Goal: Information Seeking & Learning: Find contact information

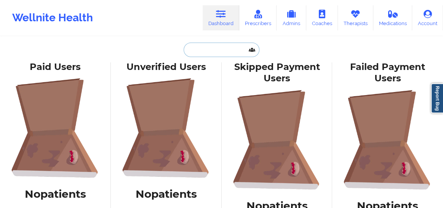
click at [217, 50] on input "text" at bounding box center [220, 50] width 75 height 14
paste input "D'SHAVIA"
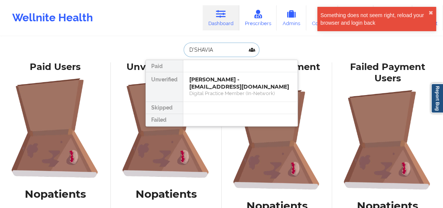
type input "D'SHAVIA"
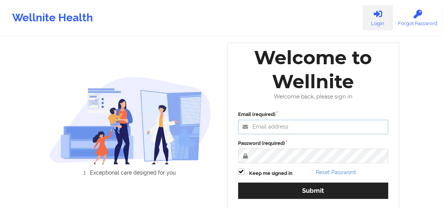
click at [263, 129] on input "Email (required)" at bounding box center [313, 127] width 150 height 14
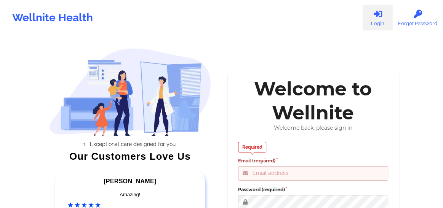
type input "[EMAIL_ADDRESS][DOMAIN_NAME]"
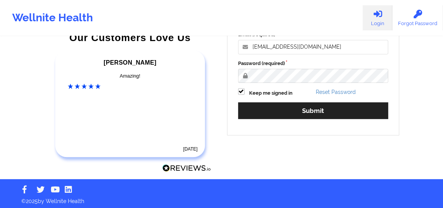
scroll to position [121, 0]
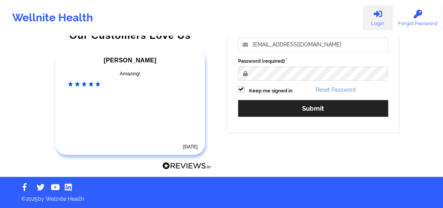
click at [262, 118] on div "Email (required) [EMAIL_ADDRESS][DOMAIN_NAME] Password (required) Keep me signe…" at bounding box center [313, 75] width 161 height 104
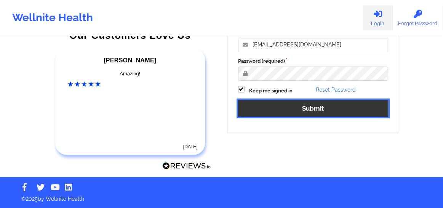
click at [308, 110] on button "Submit" at bounding box center [313, 108] width 150 height 16
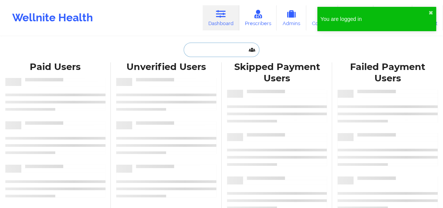
click at [217, 53] on input "text" at bounding box center [220, 50] width 75 height 14
paste input "D'SHAVIA"
type input "D'SHAVIA"
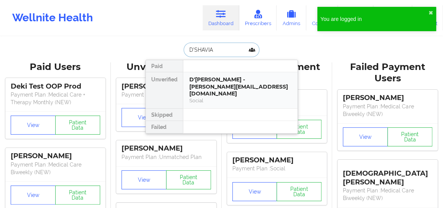
click at [208, 97] on div "Social" at bounding box center [240, 100] width 102 height 6
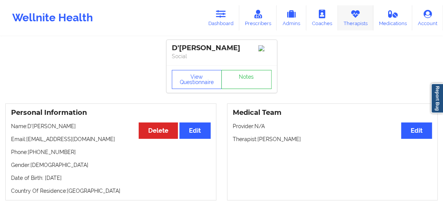
click at [350, 21] on link "Therapists" at bounding box center [355, 17] width 35 height 25
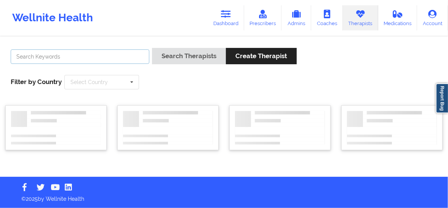
click at [112, 58] on input "text" at bounding box center [80, 56] width 139 height 14
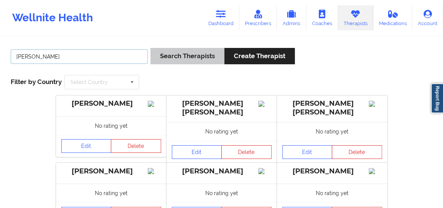
type input "[PERSON_NAME]"
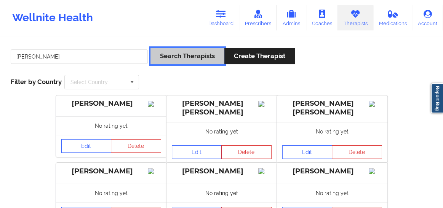
click at [201, 57] on button "Search Therapists" at bounding box center [187, 56] width 74 height 16
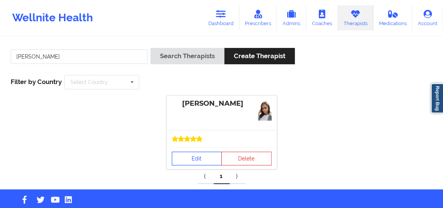
click at [195, 159] on link "Edit" at bounding box center [197, 159] width 50 height 14
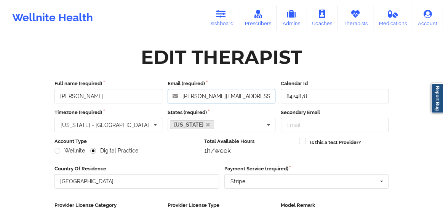
click at [252, 96] on input "[PERSON_NAME][EMAIL_ADDRESS][DOMAIN_NAME]" at bounding box center [221, 96] width 108 height 14
drag, startPoint x: 182, startPoint y: 95, endPoint x: 270, endPoint y: 98, distance: 88.7
click at [270, 98] on input "[PERSON_NAME][EMAIL_ADDRESS][DOMAIN_NAME]" at bounding box center [221, 96] width 108 height 14
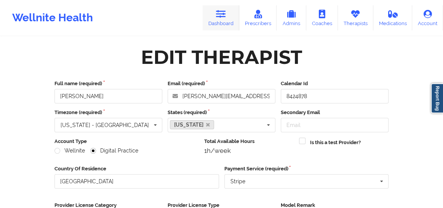
click at [216, 20] on link "Dashboard" at bounding box center [220, 17] width 37 height 25
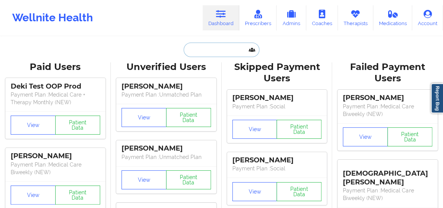
click at [203, 53] on input "text" at bounding box center [220, 50] width 75 height 14
paste input "[PERSON_NAME]"
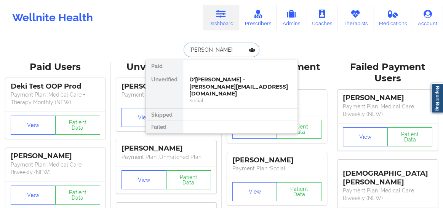
type input "[PERSON_NAME]"
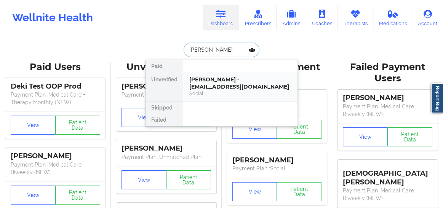
click at [202, 89] on div "[PERSON_NAME] - [EMAIL_ADDRESS][DOMAIN_NAME]" at bounding box center [240, 83] width 102 height 14
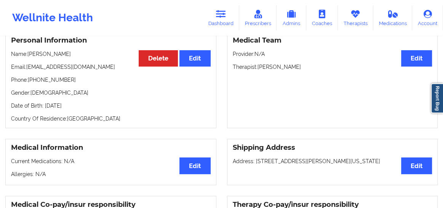
scroll to position [65, 0]
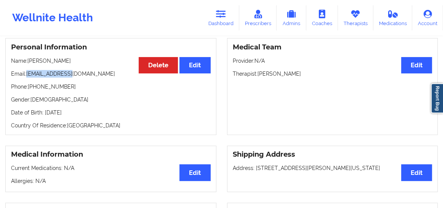
drag, startPoint x: 73, startPoint y: 77, endPoint x: 27, endPoint y: 76, distance: 45.7
click at [27, 76] on p "Email: [EMAIL_ADDRESS][DOMAIN_NAME]" at bounding box center [110, 74] width 199 height 8
copy p "[EMAIL_ADDRESS][DOMAIN_NAME]"
click at [212, 16] on link "Dashboard" at bounding box center [220, 17] width 37 height 25
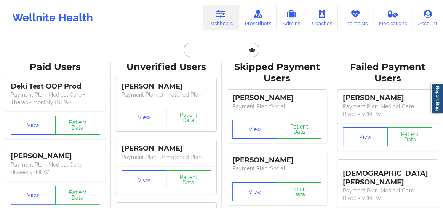
click at [202, 49] on input "text" at bounding box center [220, 50] width 75 height 14
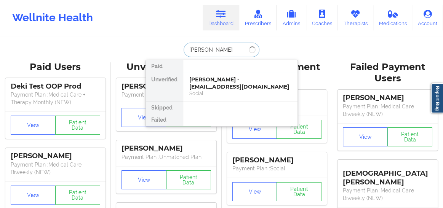
type input "[PERSON_NAME]"
click at [215, 73] on div "[PERSON_NAME] - [PERSON_NAME][EMAIL_ADDRESS][DOMAIN_NAME] Social" at bounding box center [240, 86] width 114 height 29
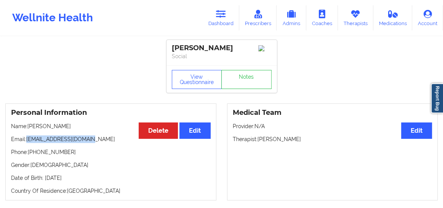
drag, startPoint x: 65, startPoint y: 144, endPoint x: 27, endPoint y: 141, distance: 37.4
click at [27, 141] on p "Email: [PERSON_NAME][EMAIL_ADDRESS][DOMAIN_NAME]" at bounding box center [110, 139] width 199 height 8
copy p "[EMAIL_ADDRESS][DOMAIN_NAME]"
click at [226, 16] on icon at bounding box center [221, 14] width 10 height 8
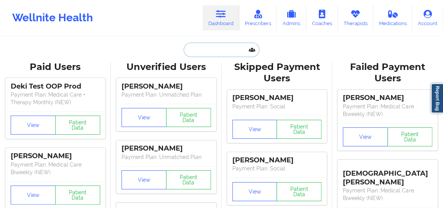
click at [203, 55] on input "text" at bounding box center [220, 50] width 75 height 14
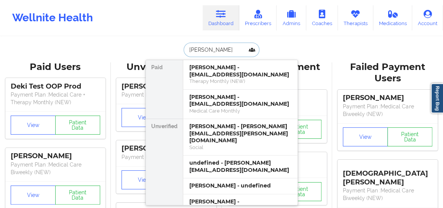
type input "[PERSON_NAME]"
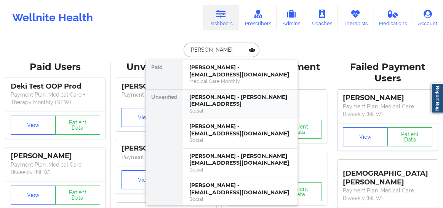
click at [232, 108] on div "Social" at bounding box center [240, 111] width 102 height 6
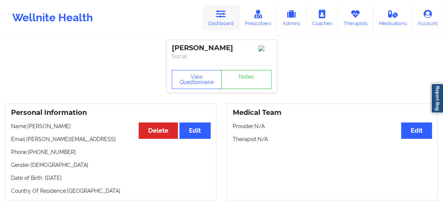
click at [224, 17] on icon at bounding box center [221, 14] width 10 height 8
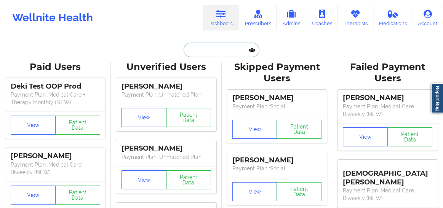
click at [204, 51] on input "text" at bounding box center [220, 50] width 75 height 14
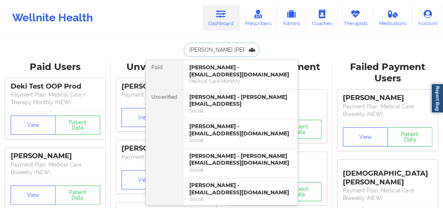
type input "[PERSON_NAME]"
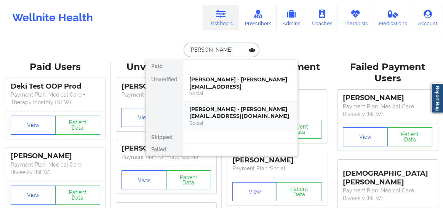
click at [209, 120] on div "Social" at bounding box center [240, 123] width 102 height 6
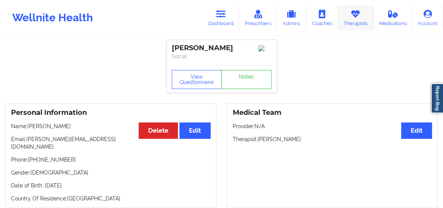
click at [354, 20] on link "Therapists" at bounding box center [355, 17] width 35 height 25
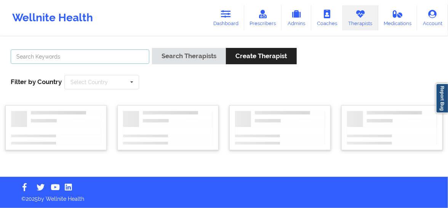
click at [114, 56] on input "text" at bounding box center [80, 56] width 139 height 14
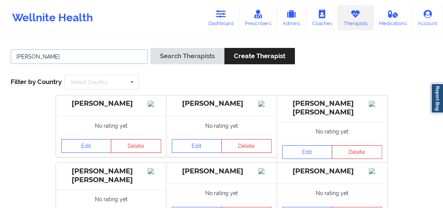
type input "[PERSON_NAME]"
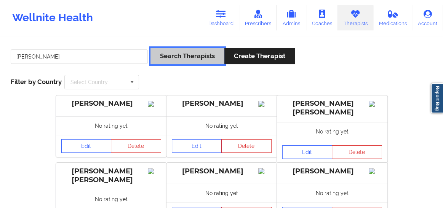
click at [178, 56] on button "Search Therapists" at bounding box center [187, 56] width 74 height 16
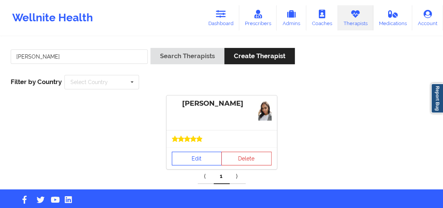
click at [197, 159] on link "Edit" at bounding box center [197, 159] width 50 height 14
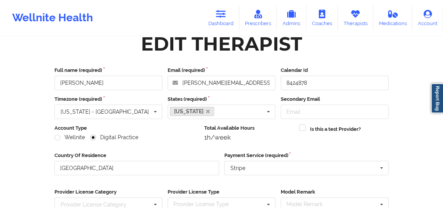
scroll to position [6, 0]
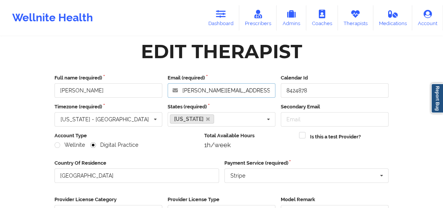
click at [259, 90] on input "[PERSON_NAME][EMAIL_ADDRESS][DOMAIN_NAME]" at bounding box center [221, 90] width 108 height 14
click at [270, 90] on input "[PERSON_NAME][EMAIL_ADDRESS][DOMAIN_NAME]" at bounding box center [221, 90] width 108 height 14
drag, startPoint x: 183, startPoint y: 90, endPoint x: 270, endPoint y: 92, distance: 86.8
click at [270, 92] on input "[PERSON_NAME][EMAIL_ADDRESS][DOMAIN_NAME]" at bounding box center [221, 90] width 108 height 14
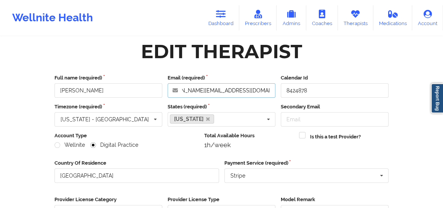
scroll to position [0, 0]
click at [224, 16] on icon at bounding box center [221, 14] width 10 height 8
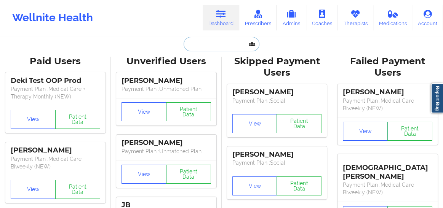
click at [208, 45] on input "text" at bounding box center [220, 44] width 75 height 14
paste input "[PERSON_NAME]"
type input "[PERSON_NAME]"
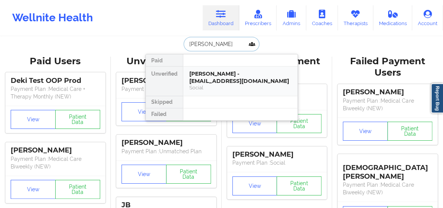
click at [207, 78] on div "[PERSON_NAME] - [EMAIL_ADDRESS][DOMAIN_NAME]" at bounding box center [240, 77] width 102 height 14
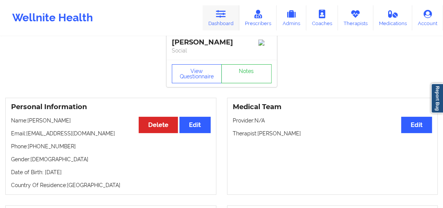
click at [229, 19] on link "Dashboard" at bounding box center [220, 17] width 37 height 25
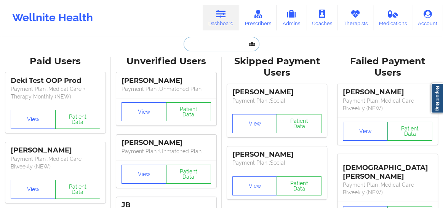
click at [203, 45] on input "text" at bounding box center [220, 44] width 75 height 14
paste input "[PERSON_NAME]"
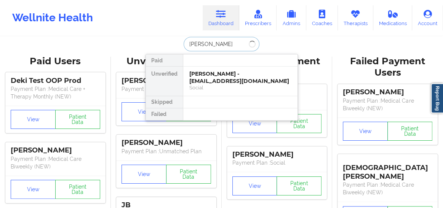
type input "[PERSON_NAME]"
click at [202, 77] on div "[PERSON_NAME] - [EMAIL_ADDRESS][DOMAIN_NAME]" at bounding box center [240, 77] width 102 height 14
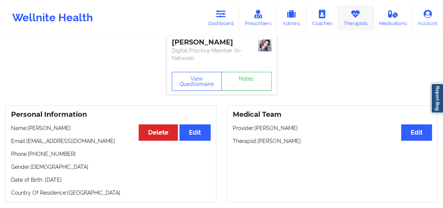
click at [353, 15] on icon at bounding box center [355, 14] width 10 height 8
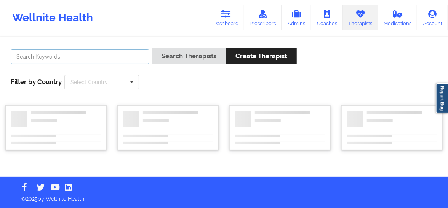
click at [126, 56] on input "text" at bounding box center [80, 56] width 139 height 14
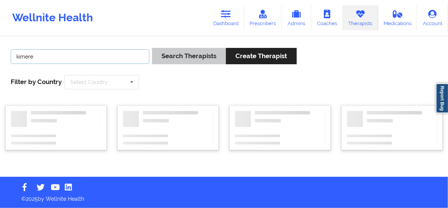
type input "kimere"
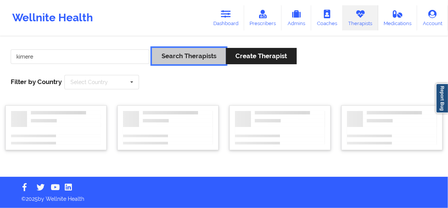
click at [198, 55] on button "Search Therapists" at bounding box center [189, 56] width 74 height 16
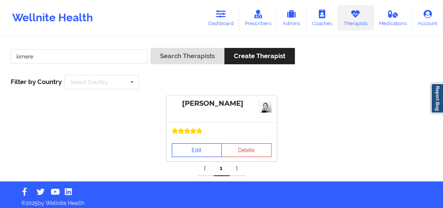
click at [194, 147] on link "Edit" at bounding box center [197, 150] width 50 height 14
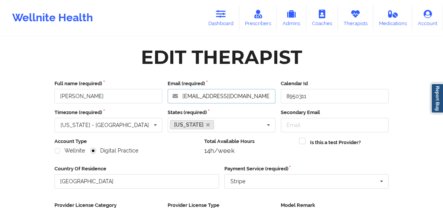
drag, startPoint x: 207, startPoint y: 96, endPoint x: 177, endPoint y: 96, distance: 30.1
click at [177, 96] on input "[EMAIL_ADDRESS][DOMAIN_NAME]" at bounding box center [221, 96] width 108 height 14
click at [219, 14] on icon at bounding box center [221, 14] width 10 height 8
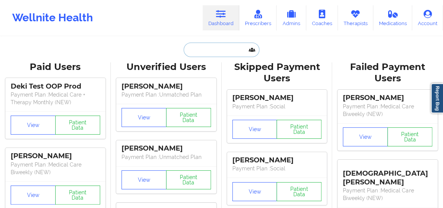
click at [200, 49] on input "text" at bounding box center [220, 50] width 75 height 14
paste input "D'[PERSON_NAME]"
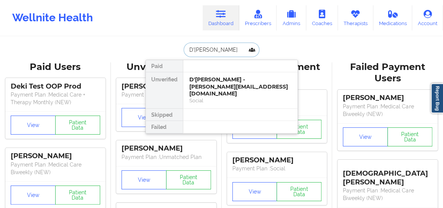
type input "D'[PERSON_NAME]"
click at [202, 70] on div at bounding box center [240, 66] width 115 height 12
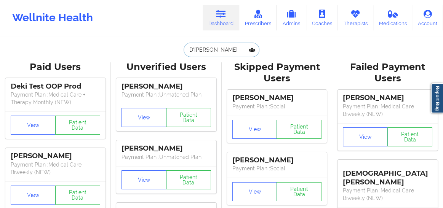
click at [225, 52] on input "D'[PERSON_NAME]" at bounding box center [220, 50] width 75 height 14
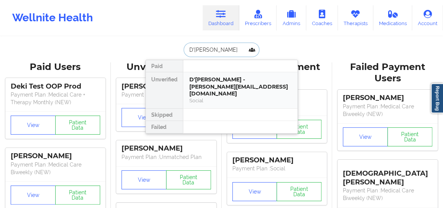
click at [218, 82] on div "D'[PERSON_NAME] - [PERSON_NAME][EMAIL_ADDRESS][DOMAIN_NAME]" at bounding box center [240, 86] width 102 height 21
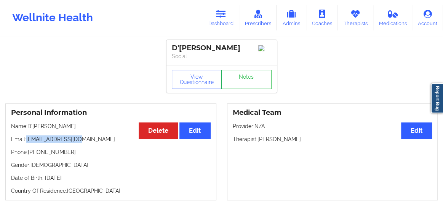
drag, startPoint x: 80, startPoint y: 143, endPoint x: 28, endPoint y: 145, distance: 52.5
click at [28, 143] on p "Email: [EMAIL_ADDRESS][DOMAIN_NAME]" at bounding box center [110, 139] width 199 height 8
copy p "[EMAIL_ADDRESS][DOMAIN_NAME]"
click at [217, 21] on link "Dashboard" at bounding box center [220, 17] width 37 height 25
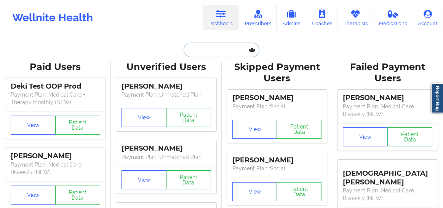
click at [195, 49] on input "text" at bounding box center [220, 50] width 75 height 14
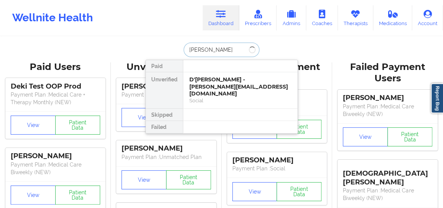
type input "[PERSON_NAME]"
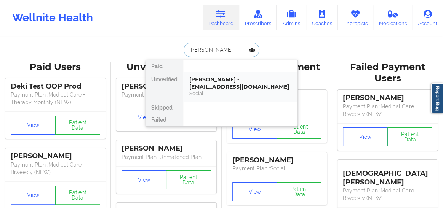
click at [217, 89] on div "[PERSON_NAME] - [EMAIL_ADDRESS][DOMAIN_NAME]" at bounding box center [240, 83] width 102 height 14
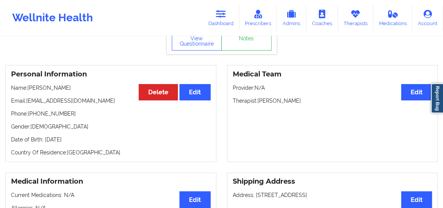
scroll to position [40, 0]
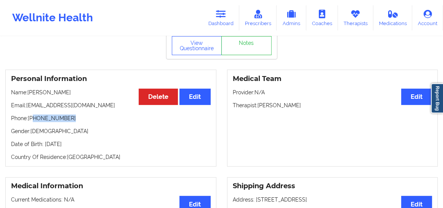
drag, startPoint x: 71, startPoint y: 118, endPoint x: 34, endPoint y: 115, distance: 36.7
click at [34, 115] on p "Phone: [PHONE_NUMBER]" at bounding box center [110, 119] width 199 height 8
copy p "[PHONE_NUMBER]"
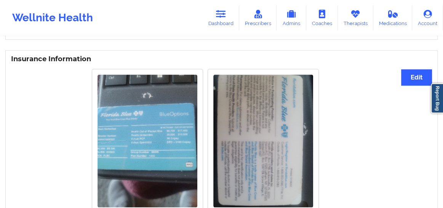
scroll to position [536, 0]
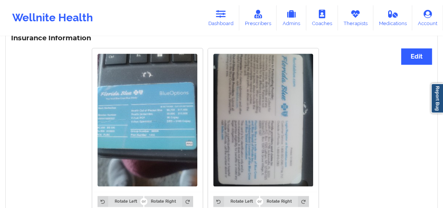
click at [154, 117] on img at bounding box center [147, 120] width 100 height 133
click at [138, 116] on img at bounding box center [147, 120] width 100 height 133
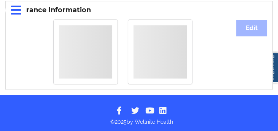
scroll to position [812, 0]
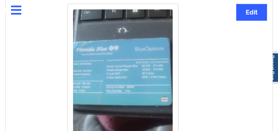
click at [115, 59] on img at bounding box center [123, 75] width 100 height 133
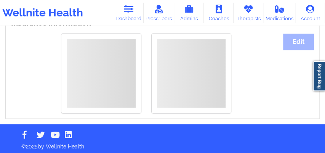
scroll to position [650, 0]
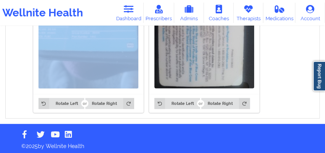
drag, startPoint x: 104, startPoint y: 95, endPoint x: 107, endPoint y: 80, distance: 15.8
click at [107, 80] on div "Rotate Left Rotate Right" at bounding box center [88, 31] width 110 height 163
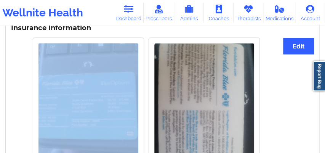
scroll to position [561, 0]
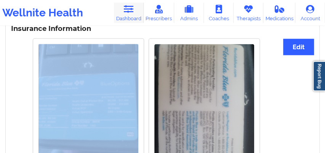
click at [126, 16] on link "Dashboard" at bounding box center [129, 13] width 30 height 20
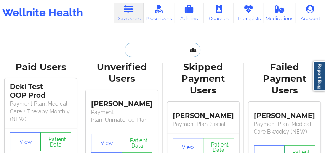
click at [139, 55] on input "text" at bounding box center [161, 50] width 75 height 14
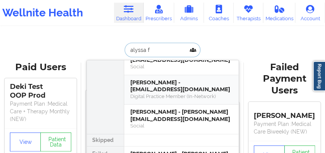
scroll to position [28, 0]
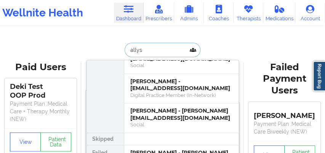
type input "allysa"
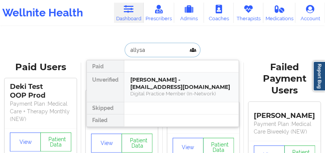
click at [151, 79] on div "[PERSON_NAME] - [EMAIL_ADDRESS][DOMAIN_NAME]" at bounding box center [181, 83] width 102 height 14
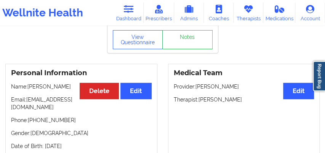
scroll to position [59, 0]
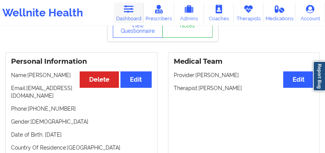
click at [131, 12] on icon at bounding box center [128, 9] width 10 height 8
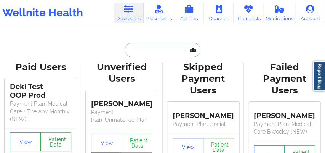
click at [133, 49] on input "text" at bounding box center [161, 50] width 75 height 14
paste input "[EMAIL_ADDRESS][DOMAIN_NAME]"
type input "[EMAIL_ADDRESS][DOMAIN_NAME]"
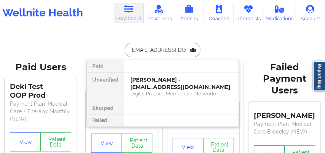
scroll to position [0, 0]
click at [154, 77] on div "[PERSON_NAME] - [EMAIL_ADDRESS][DOMAIN_NAME]" at bounding box center [181, 83] width 102 height 14
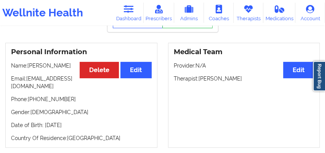
scroll to position [63, 0]
